Goal: Information Seeking & Learning: Find specific page/section

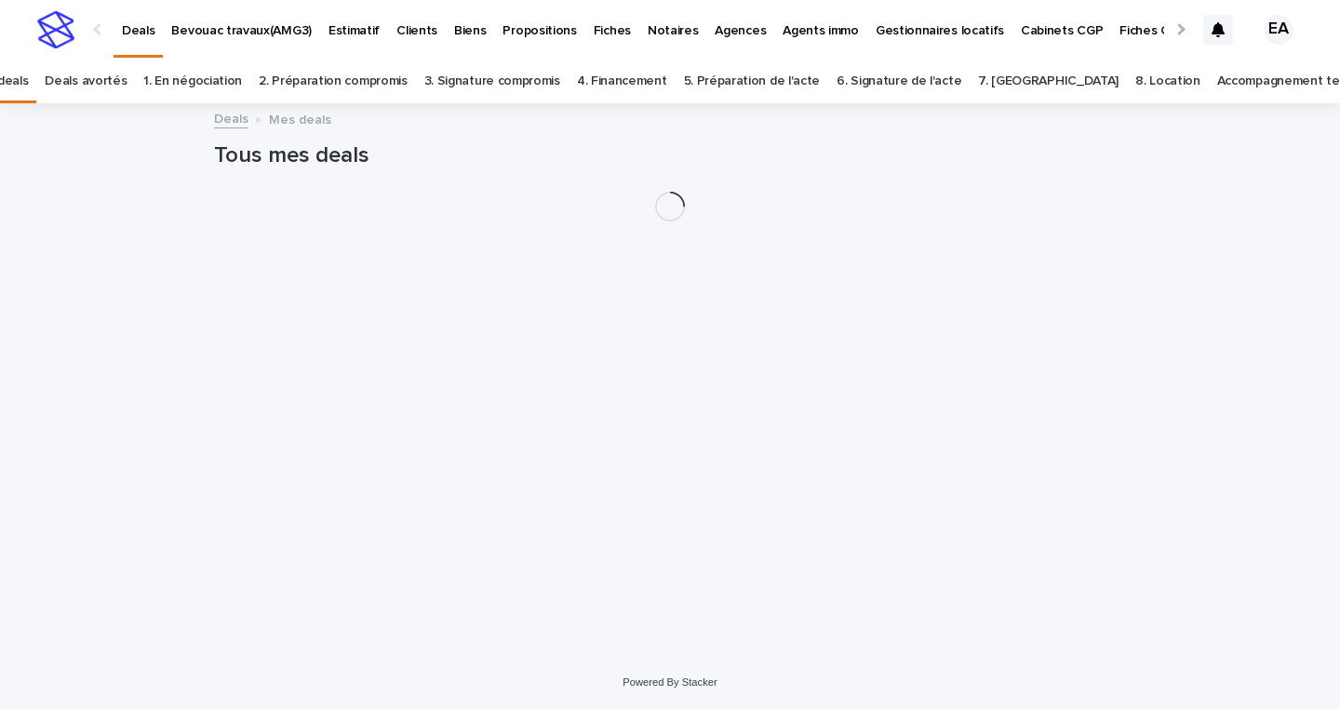
click at [1217, 81] on link "Accompagnement terminé" at bounding box center [1294, 82] width 154 height 44
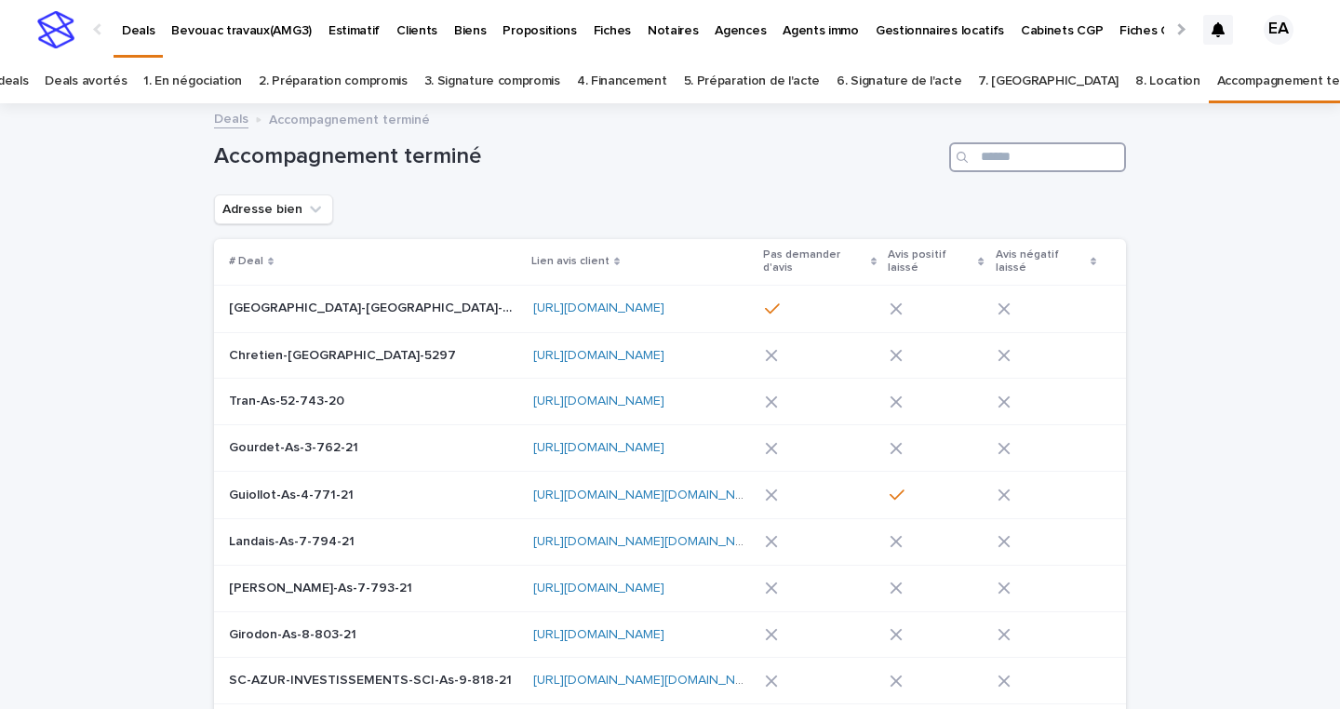
click at [1056, 154] on input "Search" at bounding box center [1037, 157] width 177 height 30
type input "********"
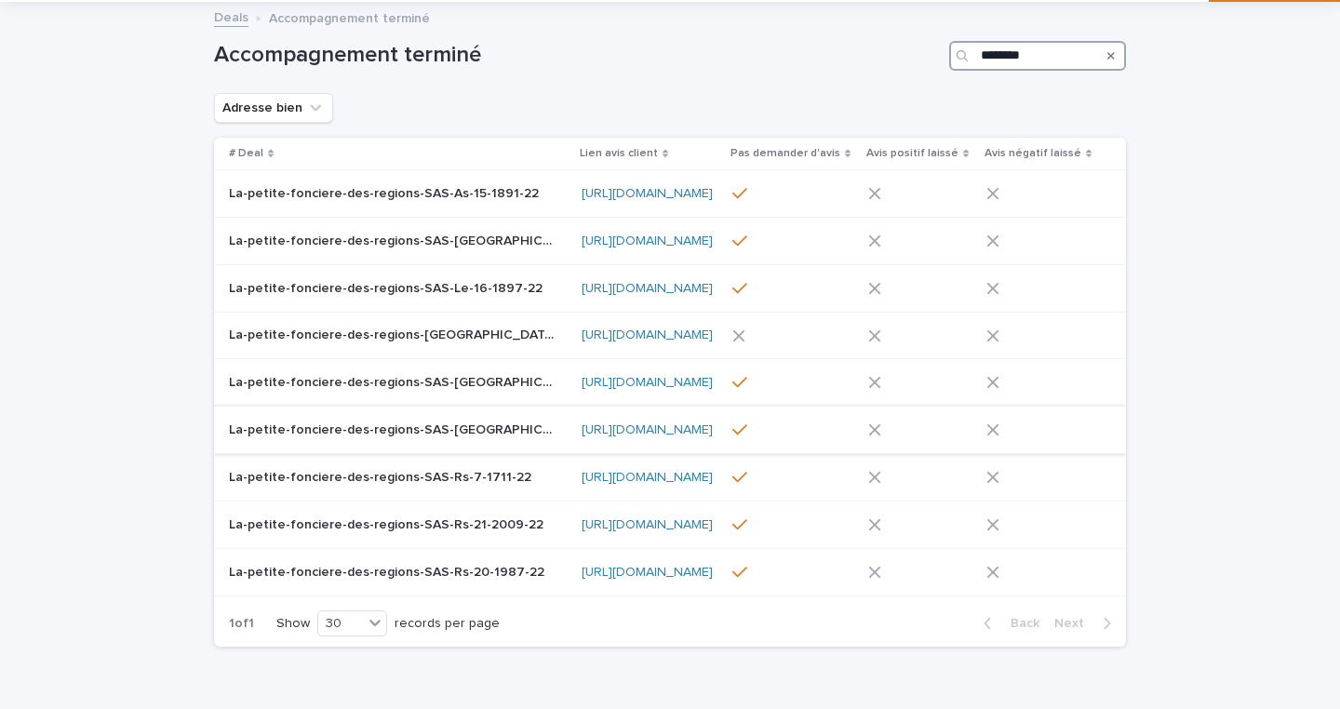
scroll to position [201, 0]
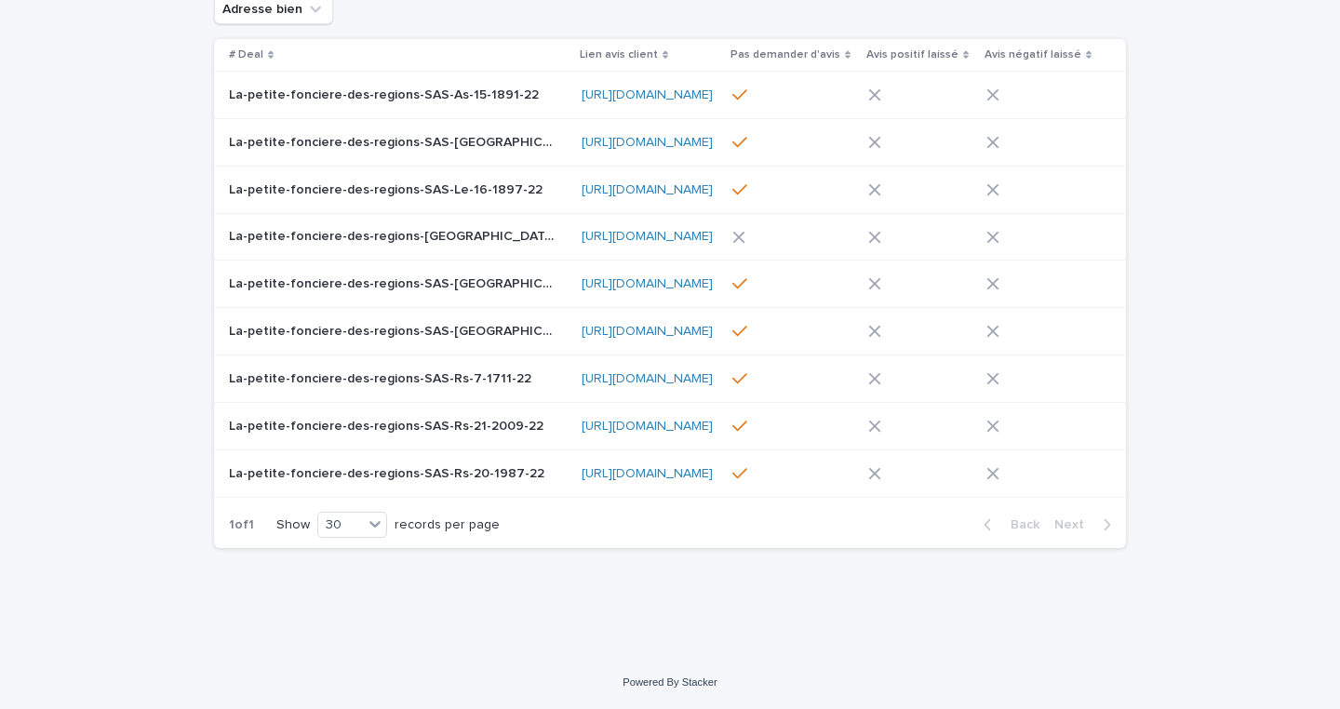
click at [491, 464] on p "La-petite-fonciere-des-regions-SAS-Rs-20-1987-22" at bounding box center [388, 472] width 319 height 20
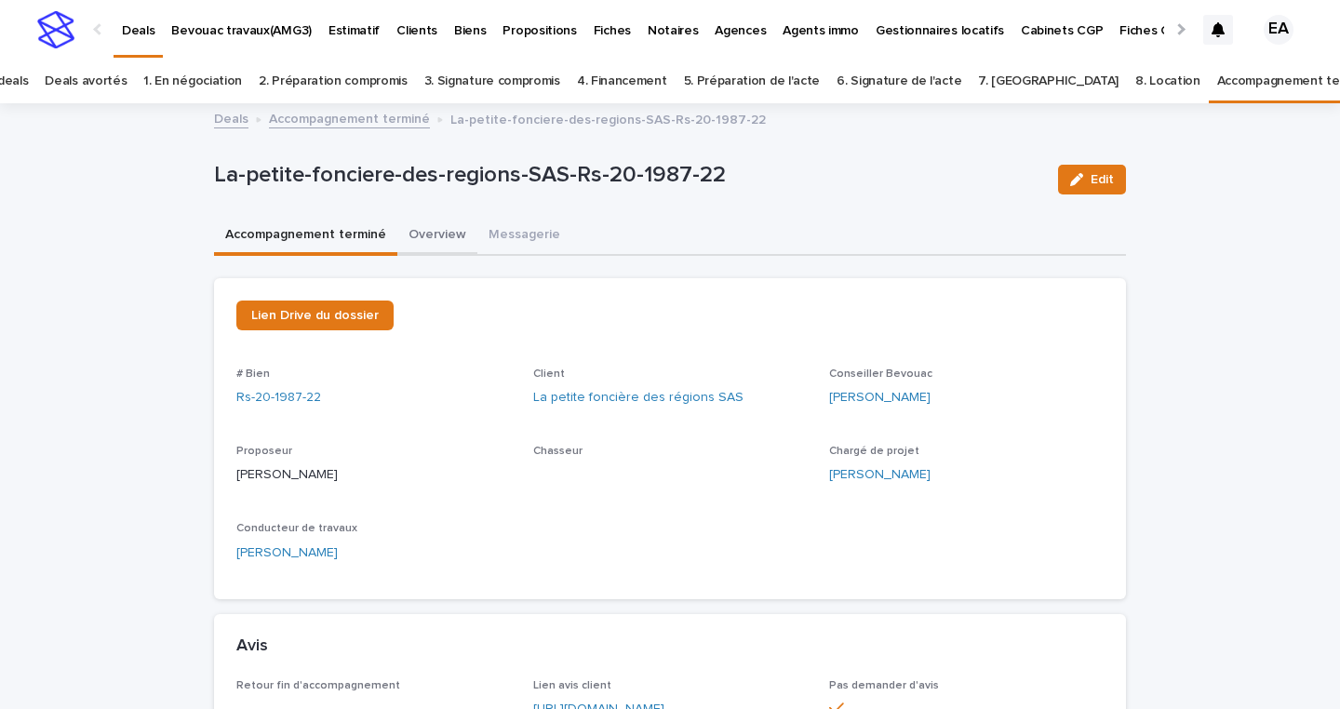
click at [452, 237] on button "Overview" at bounding box center [437, 236] width 80 height 39
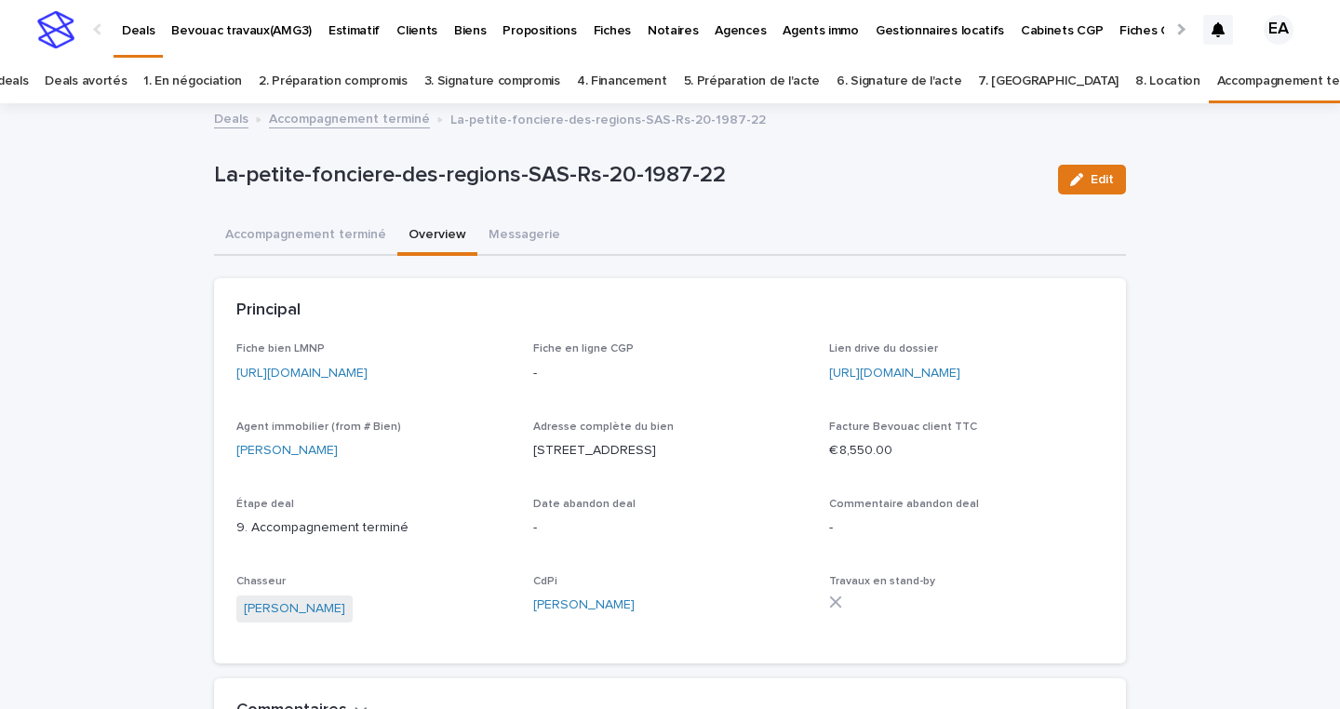
click at [407, 383] on p "[URL][DOMAIN_NAME]" at bounding box center [373, 374] width 275 height 20
click at [368, 379] on link "[URL][DOMAIN_NAME]" at bounding box center [301, 373] width 131 height 13
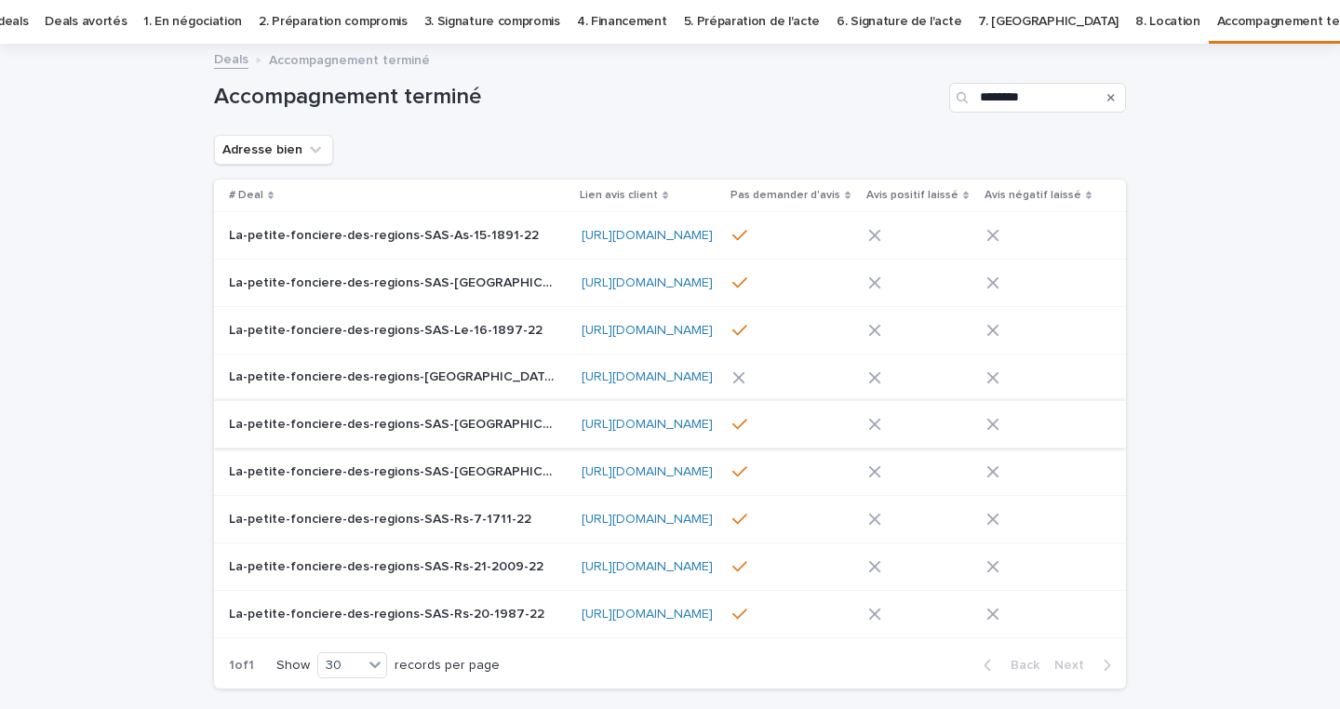
scroll to position [63, 0]
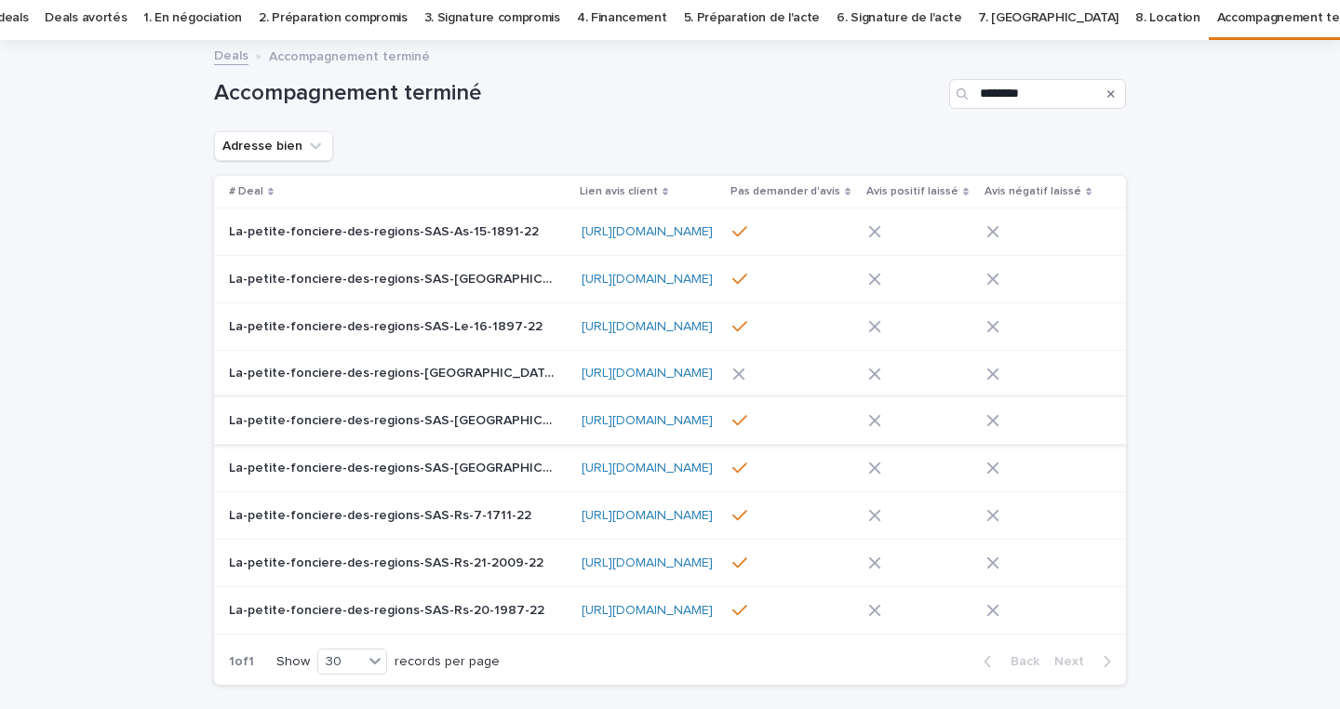
click at [342, 559] on p "La-petite-fonciere-des-regions-SAS-Rs-21-2009-22" at bounding box center [388, 562] width 318 height 20
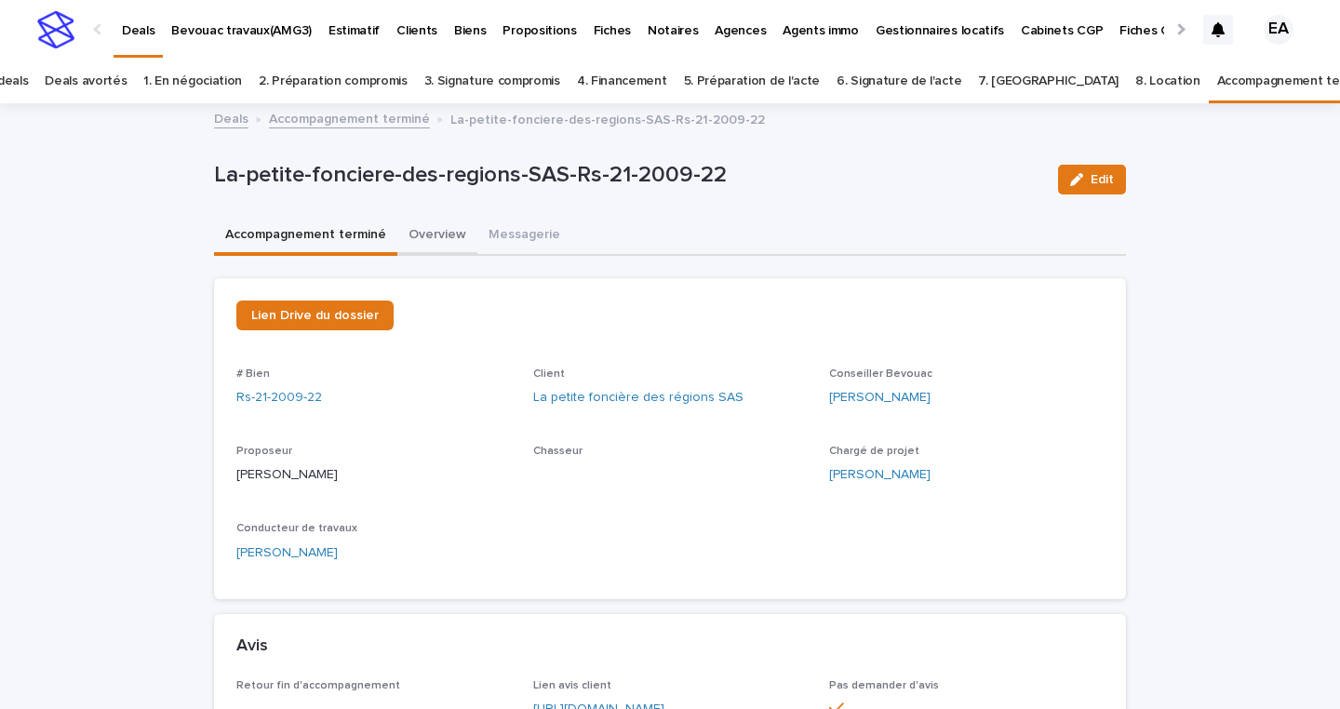
click at [414, 239] on button "Overview" at bounding box center [437, 236] width 80 height 39
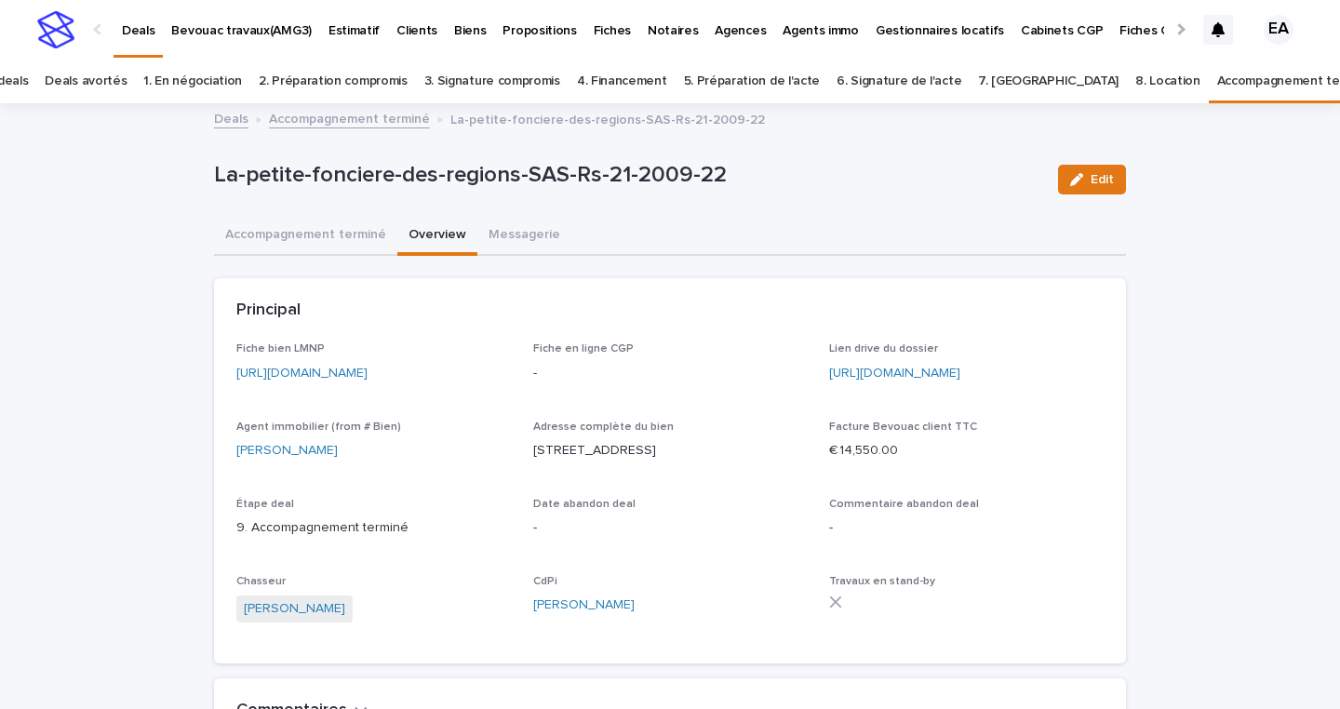
click at [355, 382] on p "[URL][DOMAIN_NAME]" at bounding box center [373, 374] width 275 height 20
click at [354, 376] on link "[URL][DOMAIN_NAME]" at bounding box center [301, 373] width 131 height 13
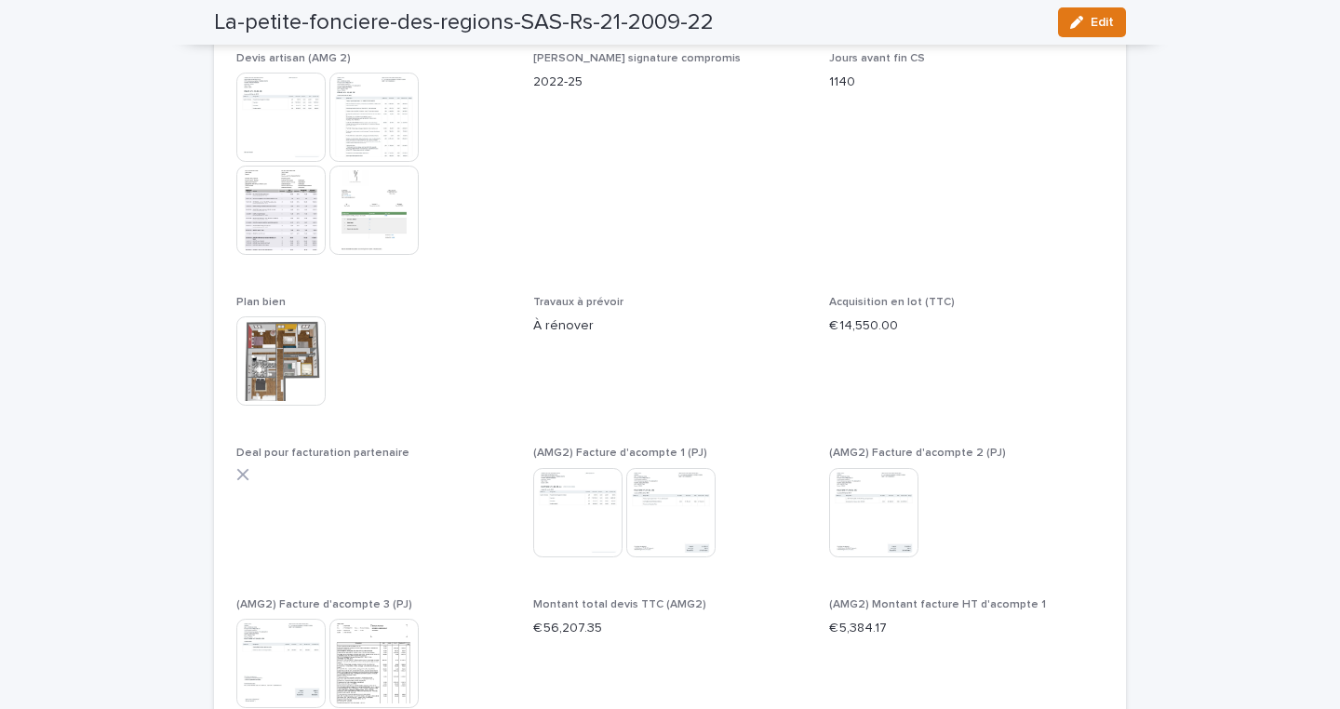
scroll to position [10338, 0]
click at [360, 163] on img at bounding box center [373, 118] width 89 height 89
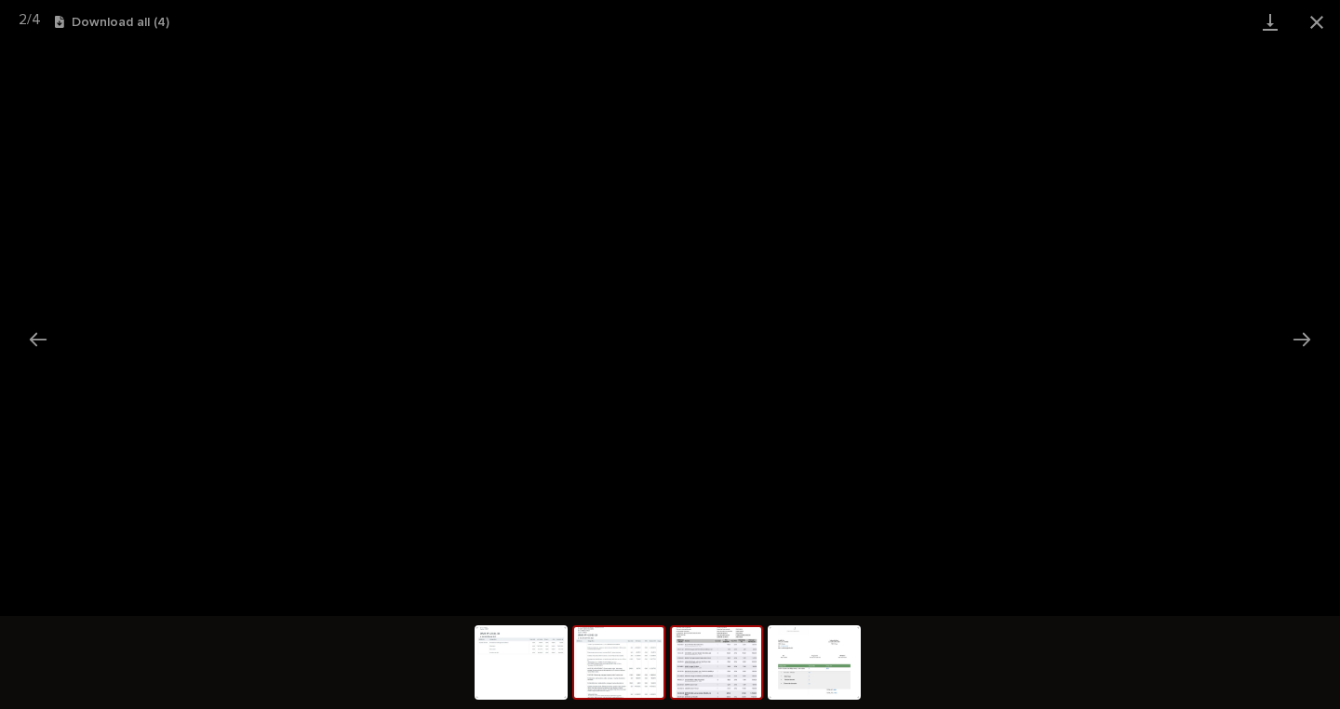
click at [737, 674] on img at bounding box center [716, 662] width 89 height 71
click at [794, 647] on img at bounding box center [814, 662] width 89 height 71
click at [634, 651] on img at bounding box center [618, 662] width 89 height 71
click at [622, 648] on img at bounding box center [618, 662] width 89 height 71
click at [547, 641] on img at bounding box center [520, 662] width 89 height 71
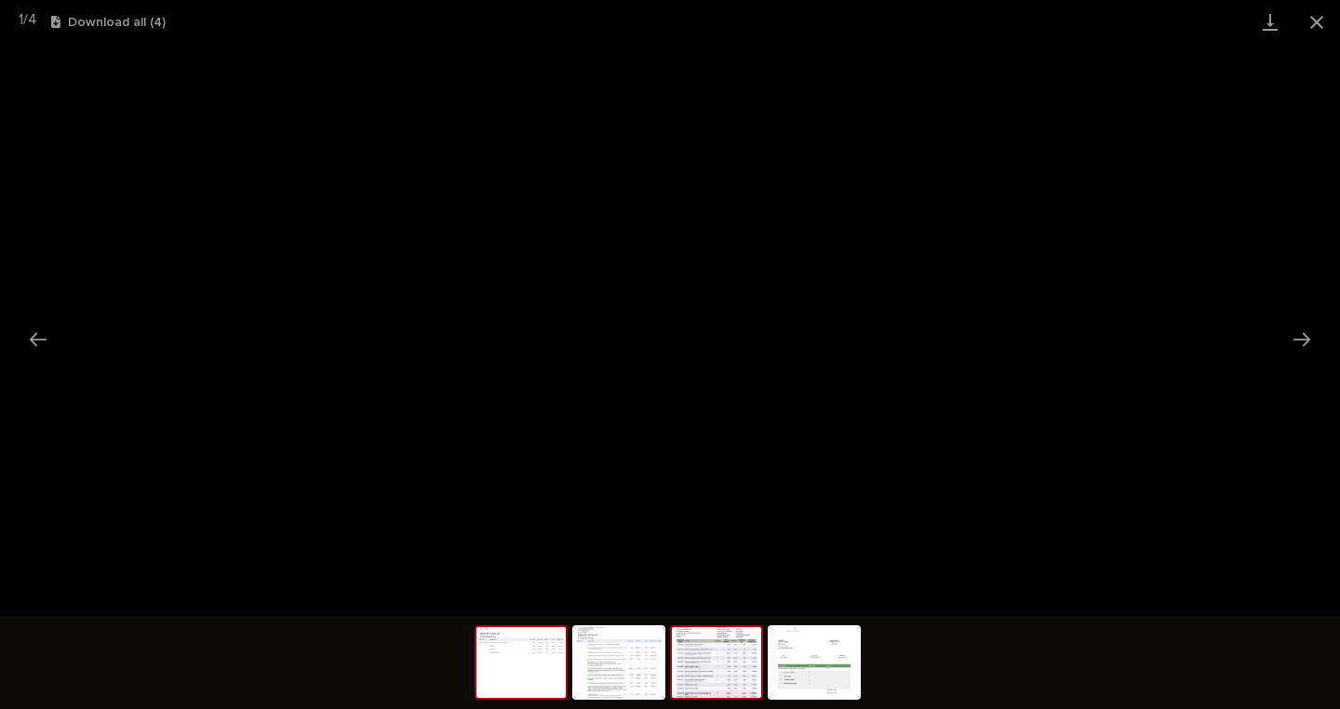
click at [716, 671] on img at bounding box center [716, 662] width 89 height 71
click at [1315, 24] on button "Close gallery" at bounding box center [1316, 22] width 47 height 44
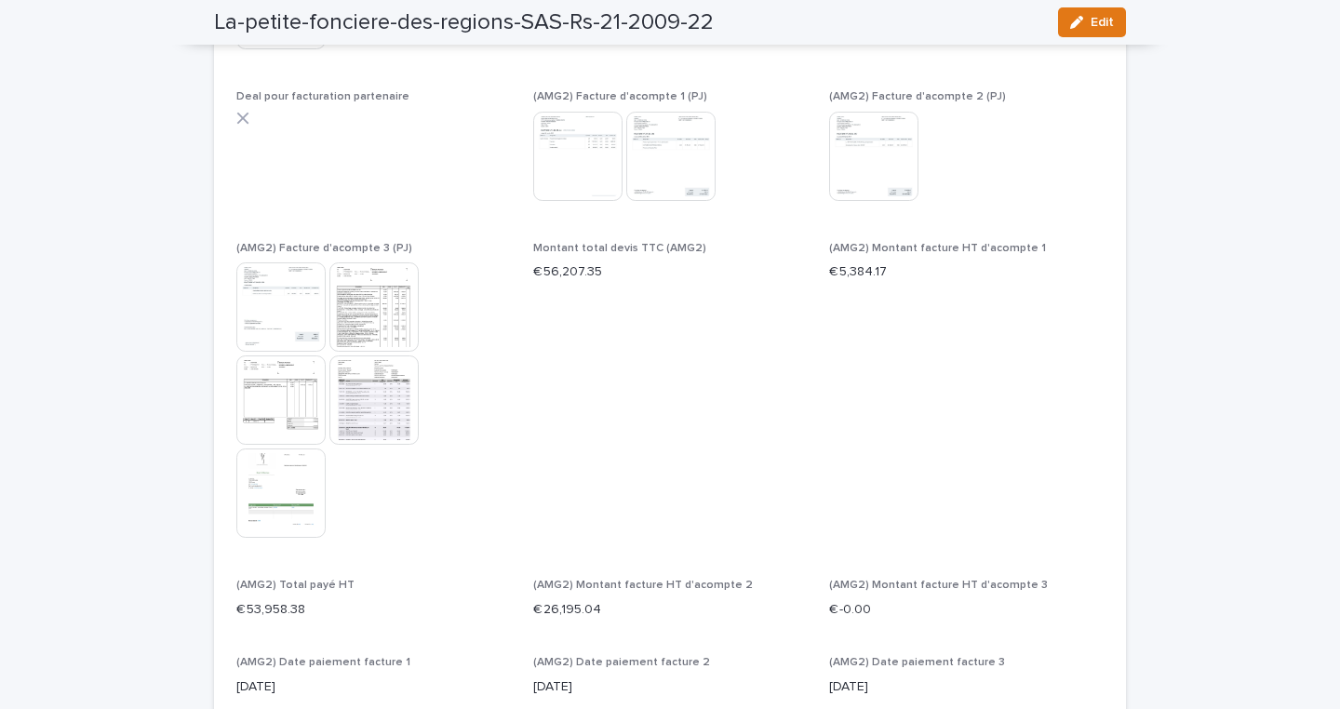
scroll to position [10722, 0]
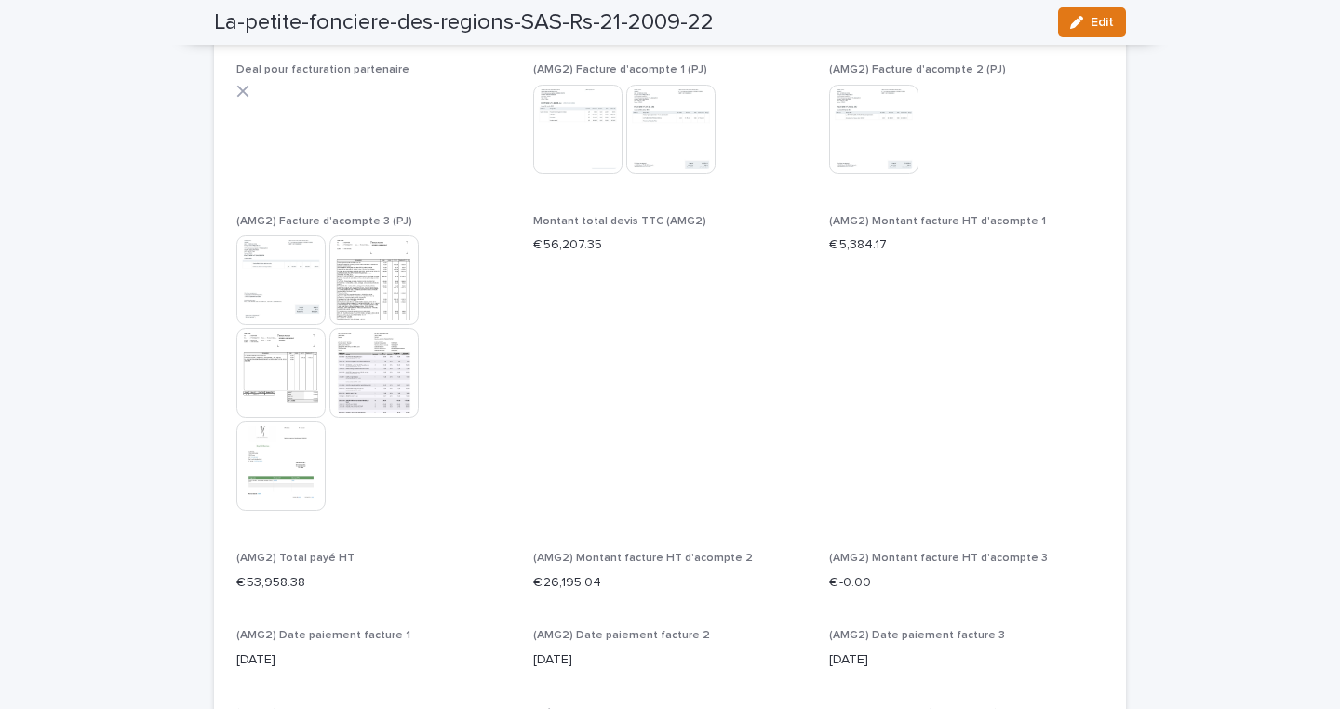
click at [385, 325] on img at bounding box center [373, 279] width 89 height 89
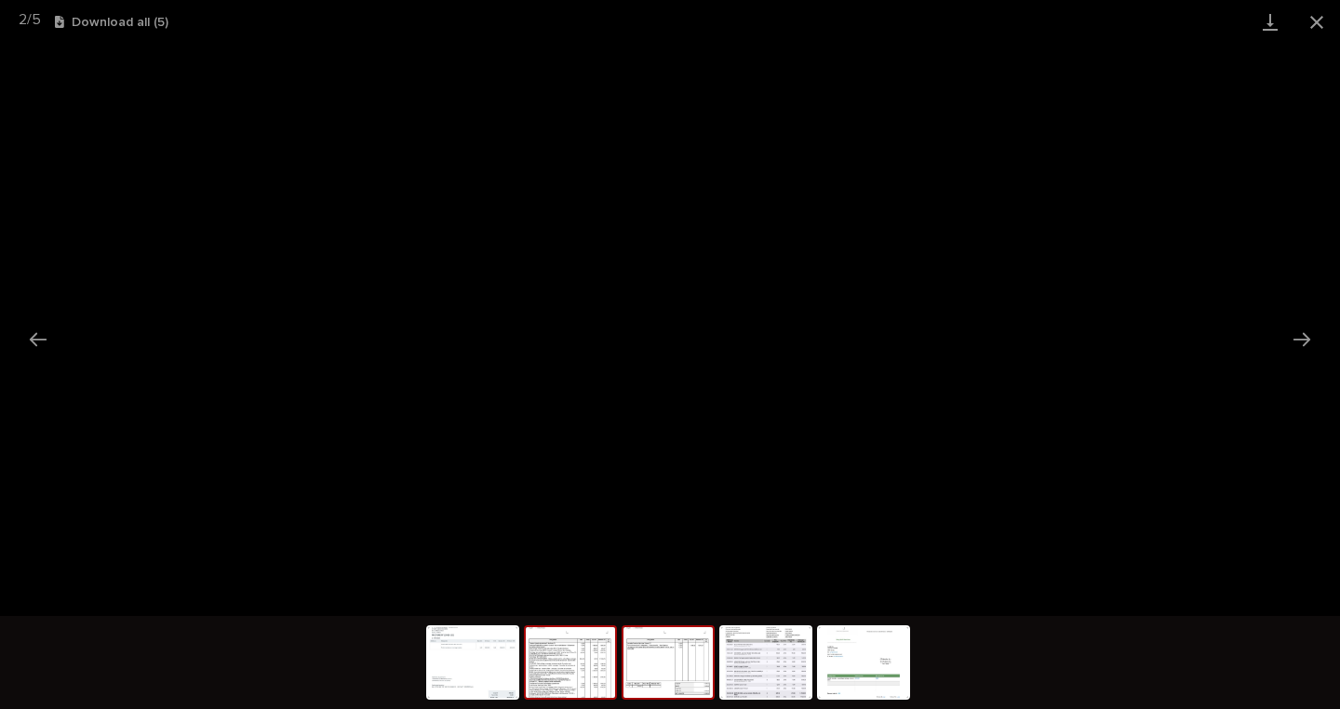
click at [671, 646] on img at bounding box center [667, 662] width 89 height 71
click at [744, 654] on img at bounding box center [765, 662] width 89 height 71
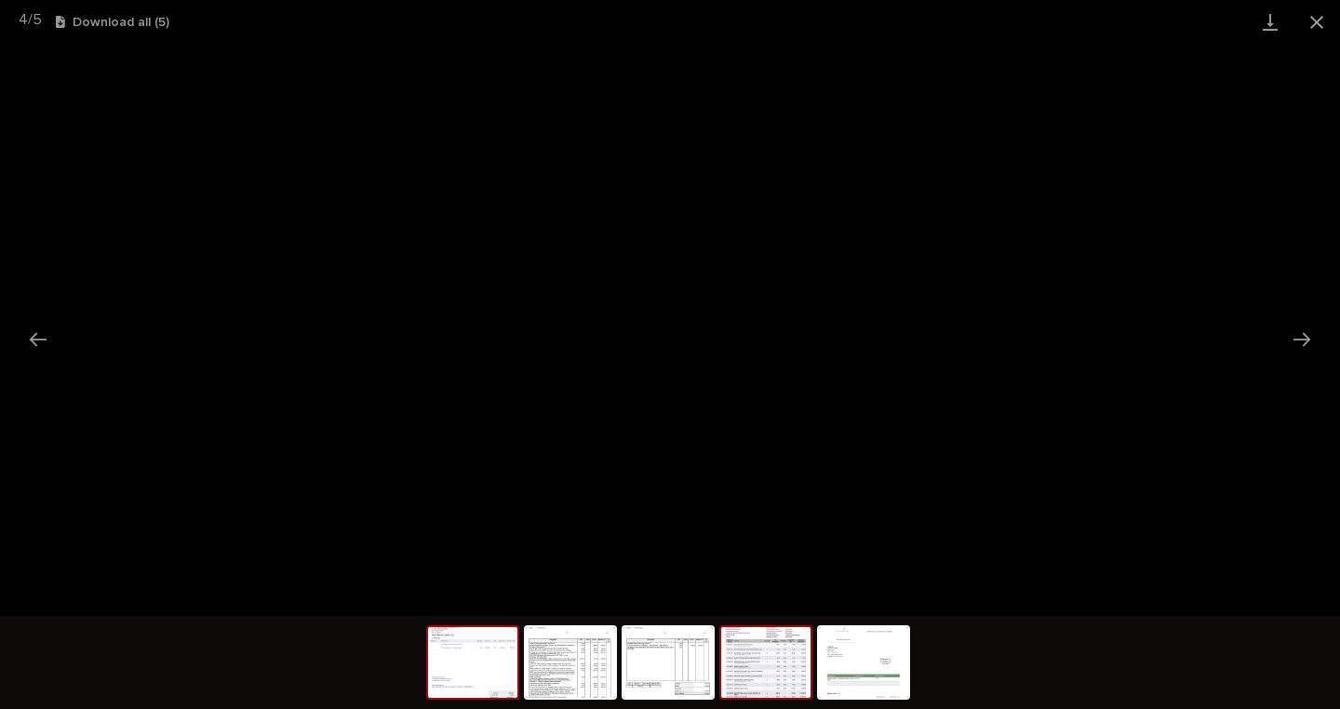
click at [446, 674] on img at bounding box center [472, 662] width 89 height 71
click at [1322, 21] on button "Close gallery" at bounding box center [1316, 22] width 47 height 44
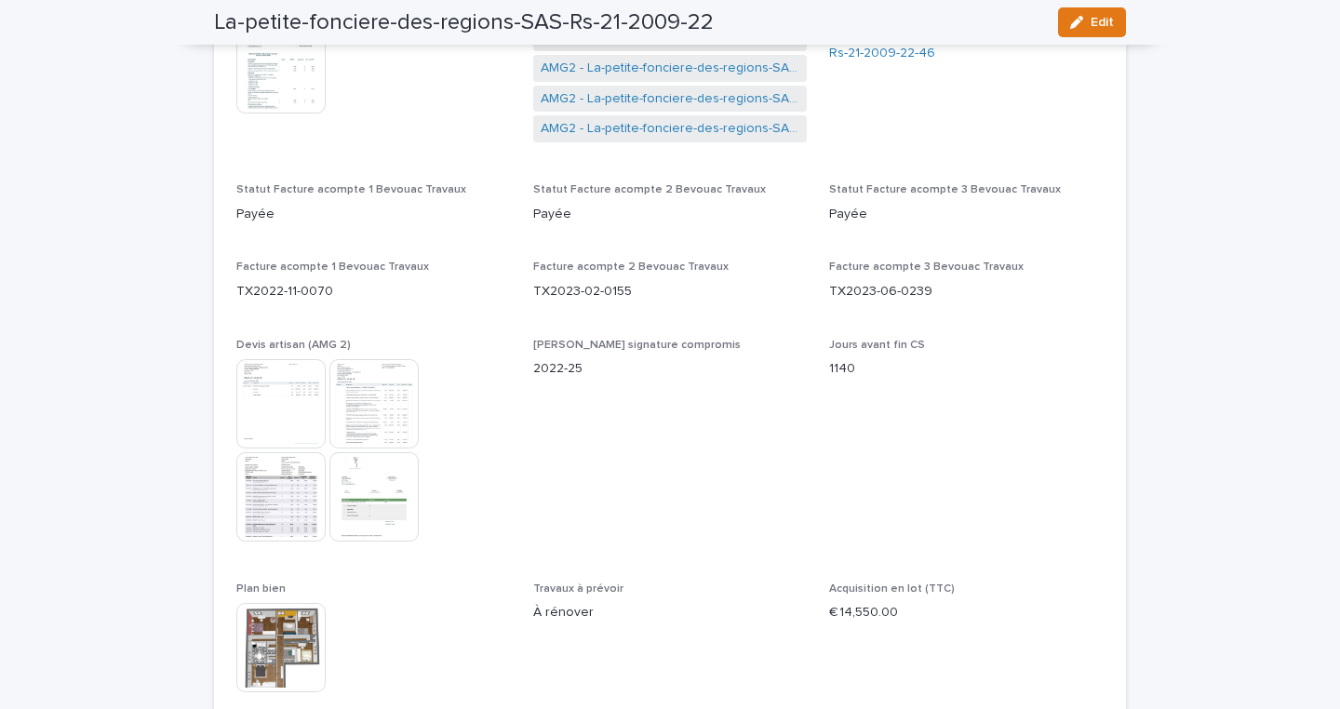
scroll to position [9890, 0]
